Goal: Information Seeking & Learning: Check status

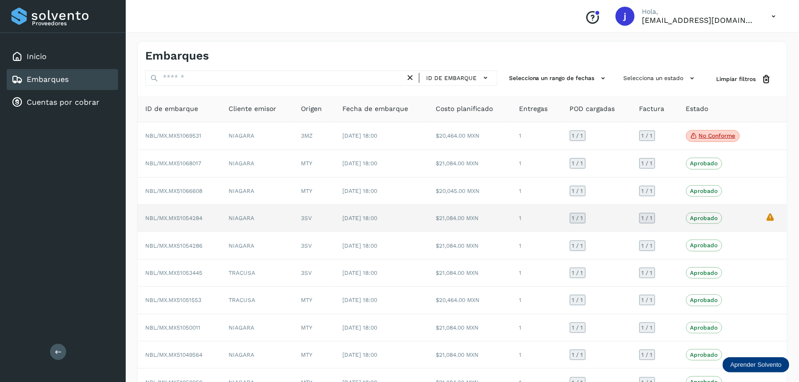
click at [177, 221] on span "NBL/MX.MX51054284" at bounding box center [173, 218] width 57 height 7
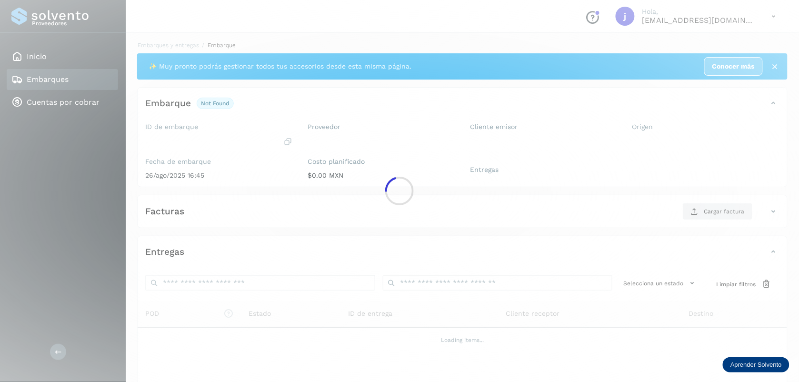
click at [187, 217] on div at bounding box center [399, 191] width 799 height 382
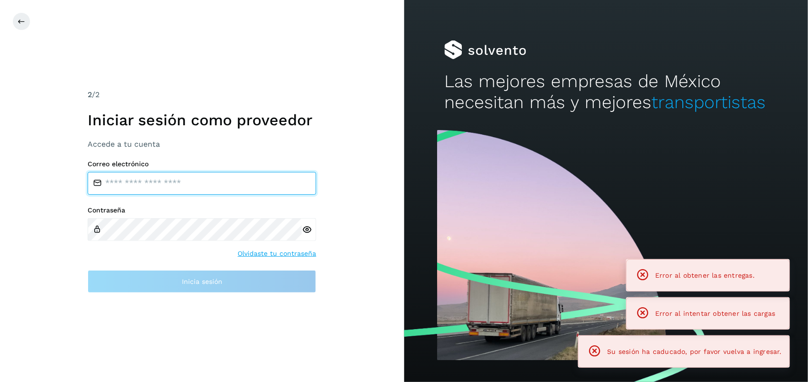
type input "**********"
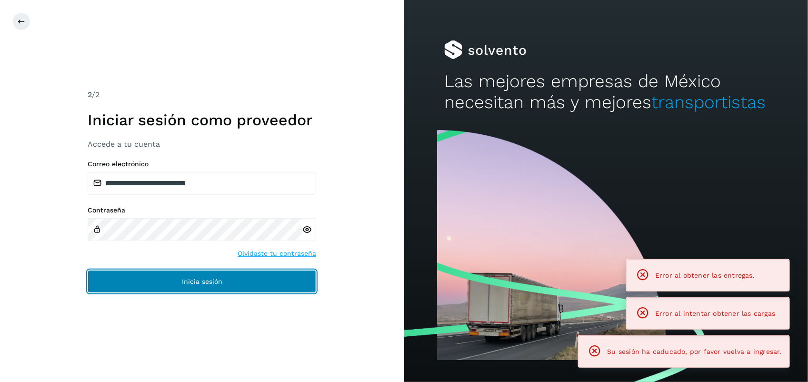
click at [246, 285] on button "Inicia sesión" at bounding box center [202, 281] width 228 height 23
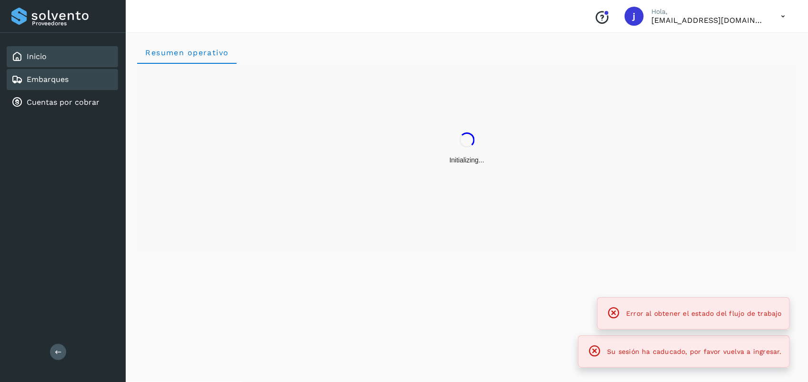
click at [52, 79] on link "Embarques" at bounding box center [48, 79] width 42 height 9
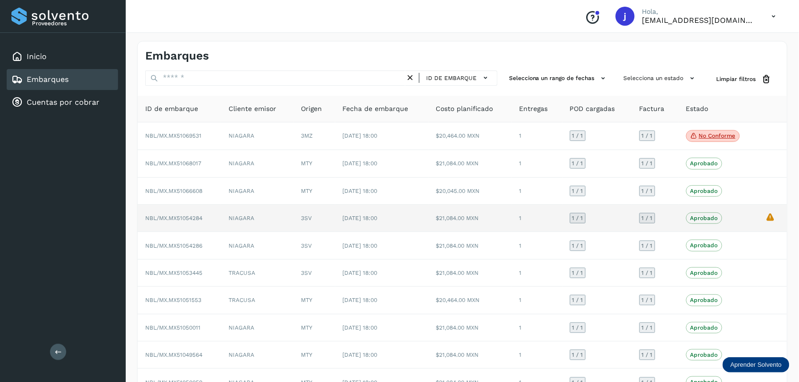
click at [202, 217] on span "NBL/MX.MX51054284" at bounding box center [173, 218] width 57 height 7
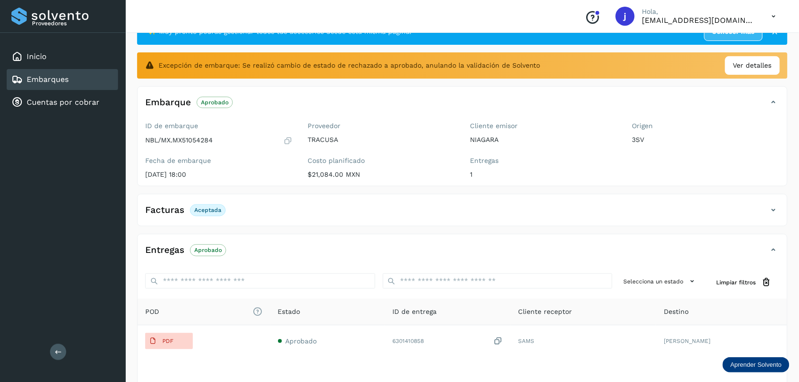
scroll to position [82, 0]
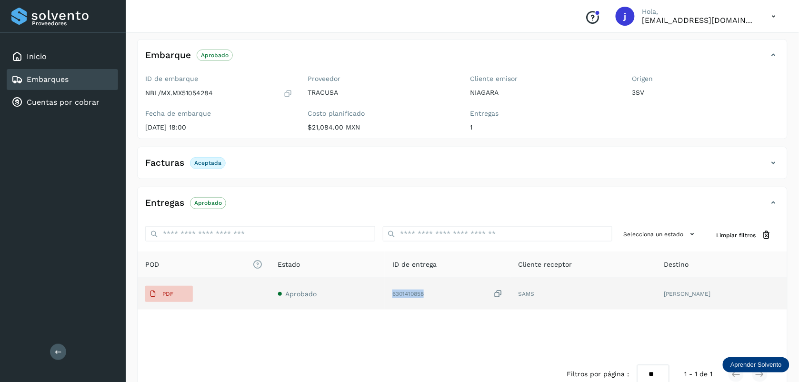
drag, startPoint x: 452, startPoint y: 292, endPoint x: 409, endPoint y: 292, distance: 42.8
click at [510, 292] on td "6301410858" at bounding box center [583, 293] width 146 height 31
copy div "6301410858"
